Goal: Transaction & Acquisition: Purchase product/service

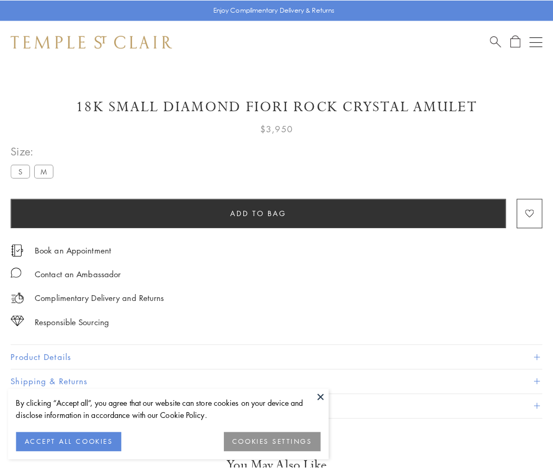
scroll to position [9, 0]
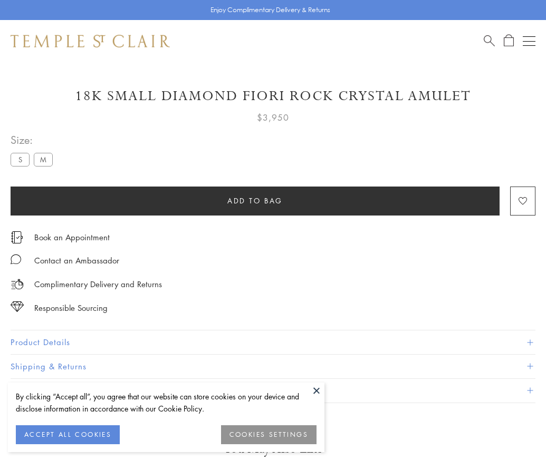
click at [255, 200] on span "Add to bag" at bounding box center [254, 201] width 55 height 12
